Goal: Task Accomplishment & Management: Use online tool/utility

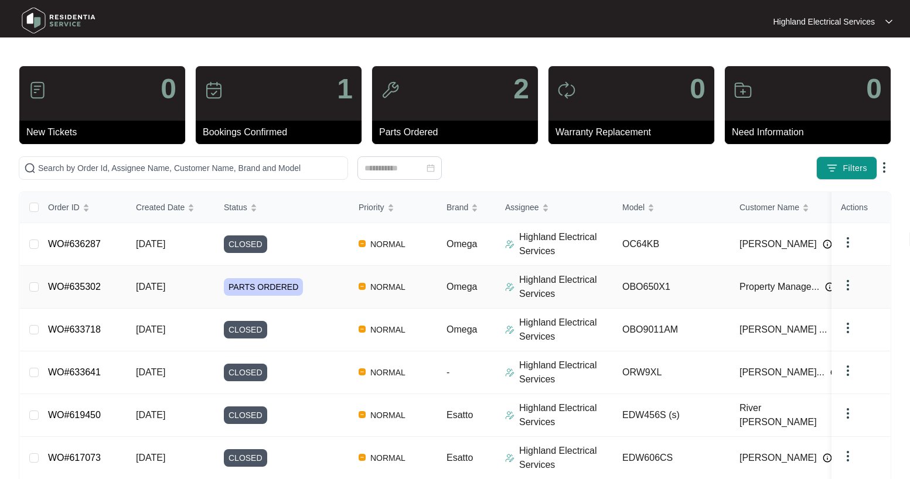
click at [81, 287] on link "WO#635302" at bounding box center [74, 287] width 53 height 10
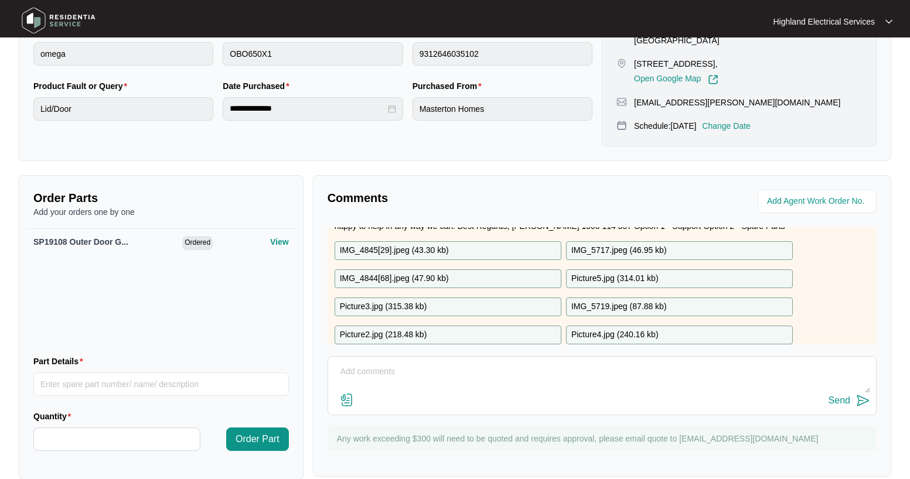
scroll to position [117, 0]
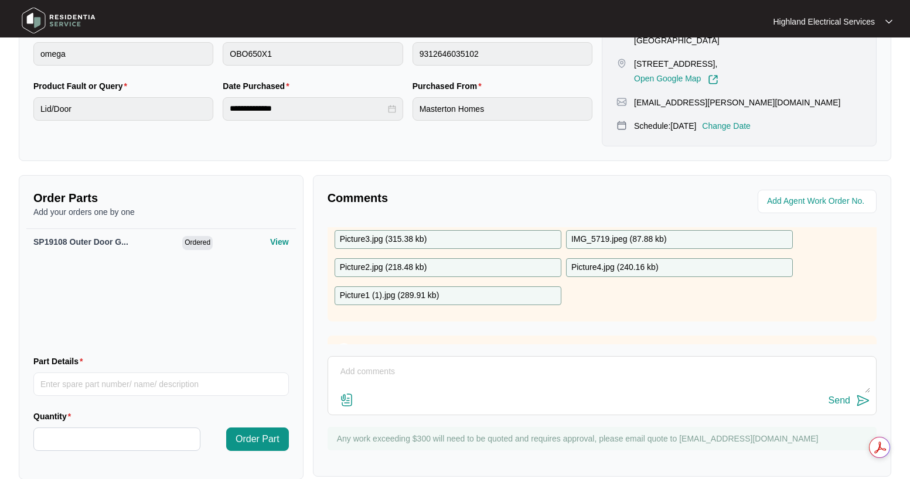
click at [391, 374] on textarea at bounding box center [602, 378] width 536 height 30
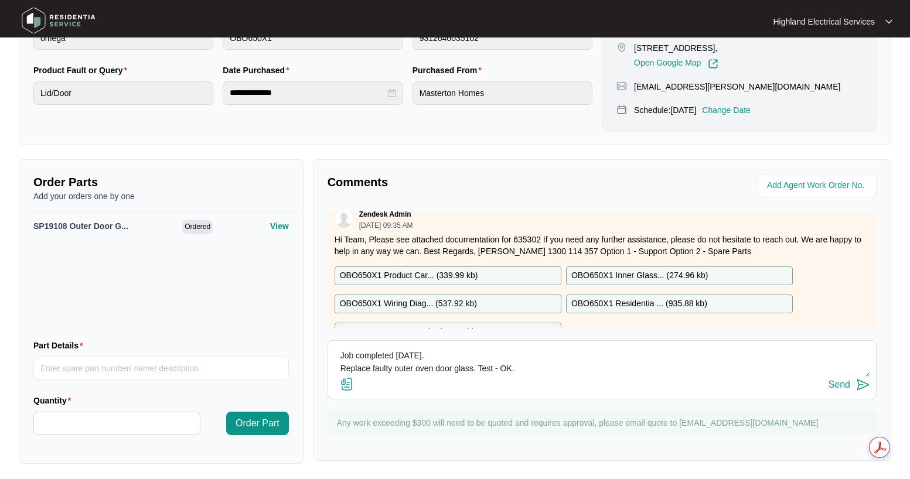
scroll to position [312, 0]
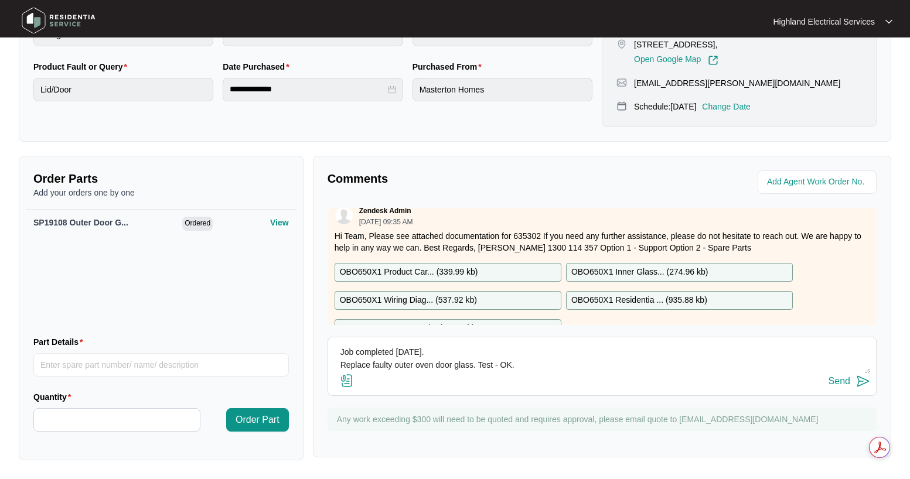
type textarea "Job completed [DATE]. Replace faulty outer oven door glass. Test - OK. Invoice#…"
click at [348, 383] on img at bounding box center [347, 381] width 14 height 14
click at [0, 0] on input "file" at bounding box center [0, 0] width 0 height 0
click at [346, 381] on img at bounding box center [347, 381] width 14 height 14
click at [0, 0] on input "file" at bounding box center [0, 0] width 0 height 0
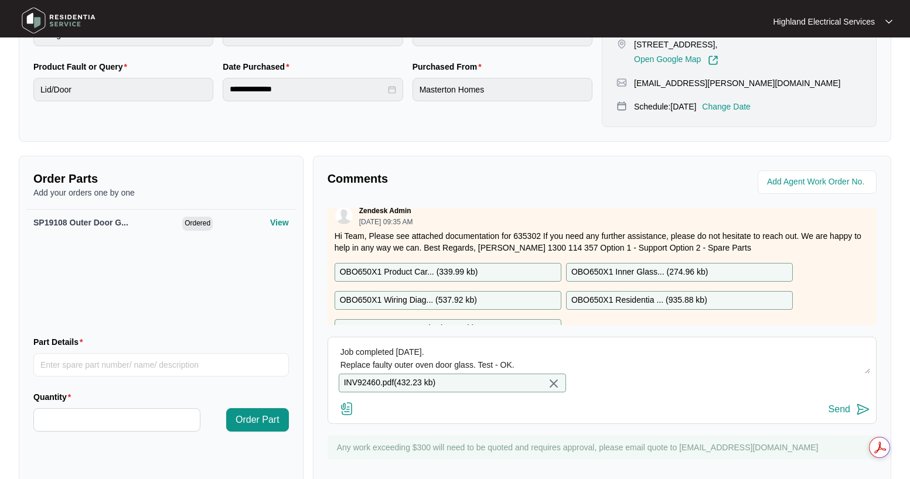
click at [860, 417] on img at bounding box center [863, 410] width 14 height 14
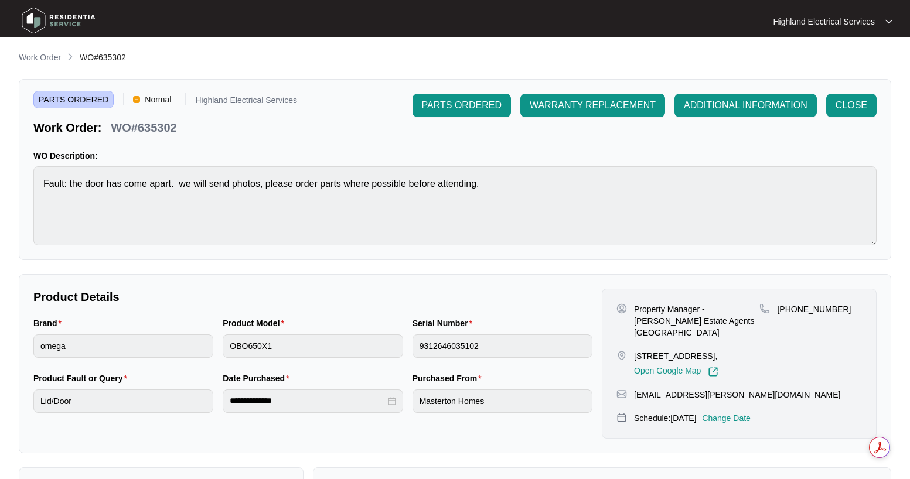
scroll to position [0, 0]
click at [862, 106] on span "CLOSE" at bounding box center [852, 106] width 32 height 14
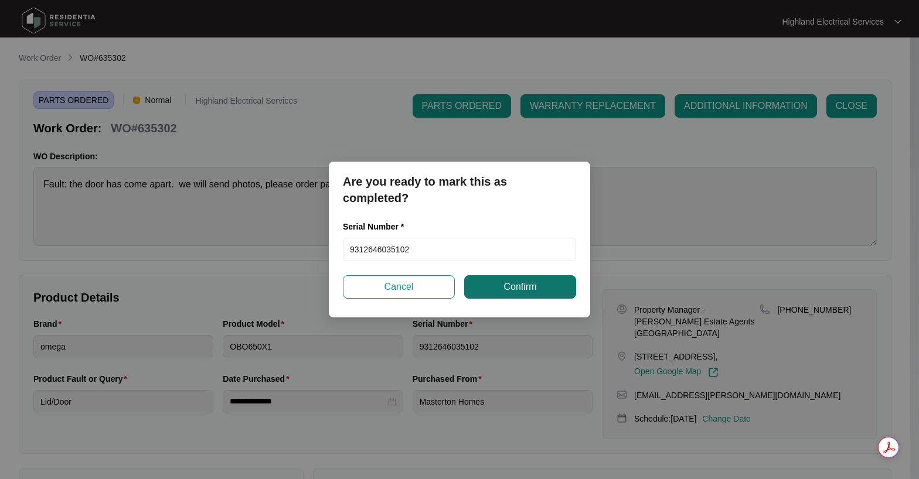
click at [517, 288] on span "Confirm" at bounding box center [519, 287] width 33 height 14
